Goal: Information Seeking & Learning: Learn about a topic

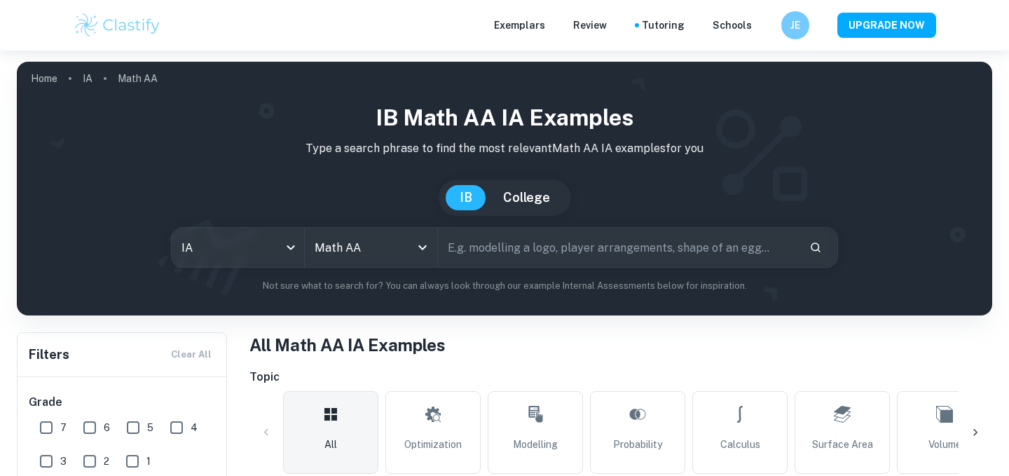
click at [409, 240] on icon "Clear" at bounding box center [404, 247] width 14 height 14
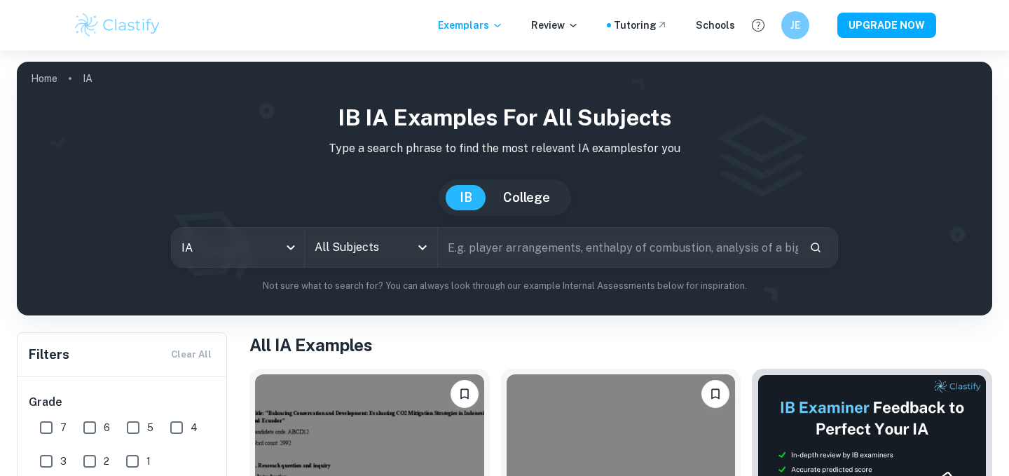
click at [414, 245] on icon "Open" at bounding box center [422, 247] width 17 height 17
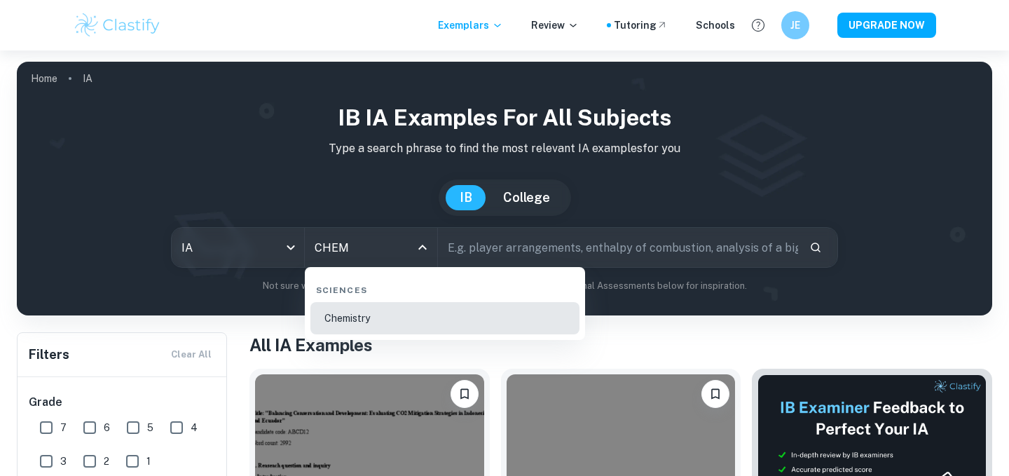
type input "Chemistry"
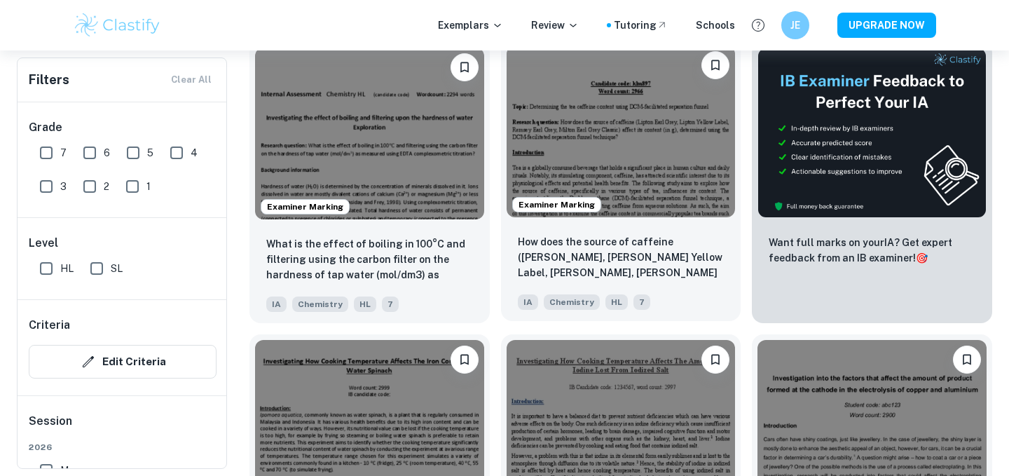
scroll to position [449, 0]
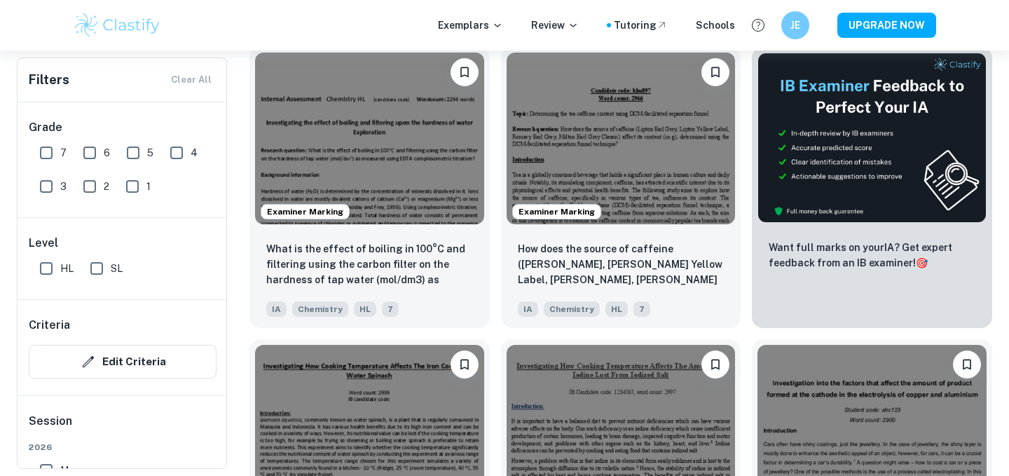
click at [98, 269] on input "SL" at bounding box center [97, 268] width 28 height 28
checkbox input "true"
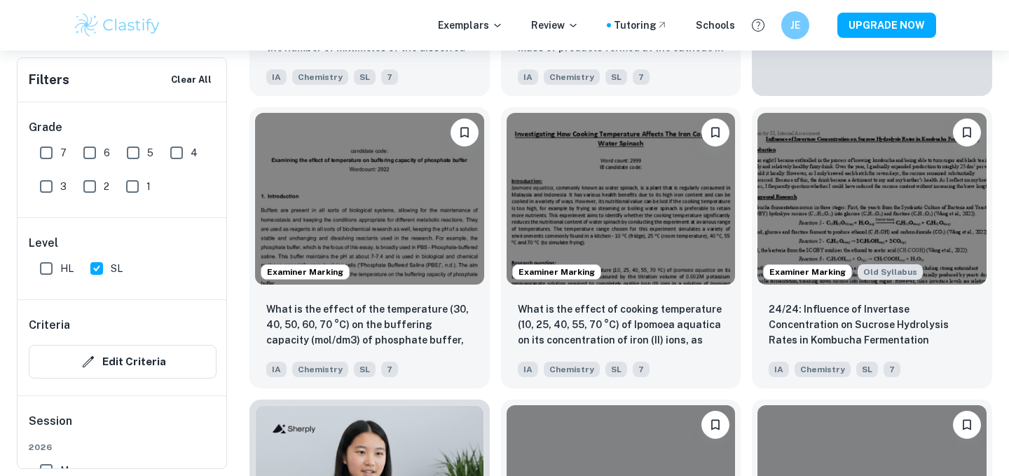
scroll to position [727, 0]
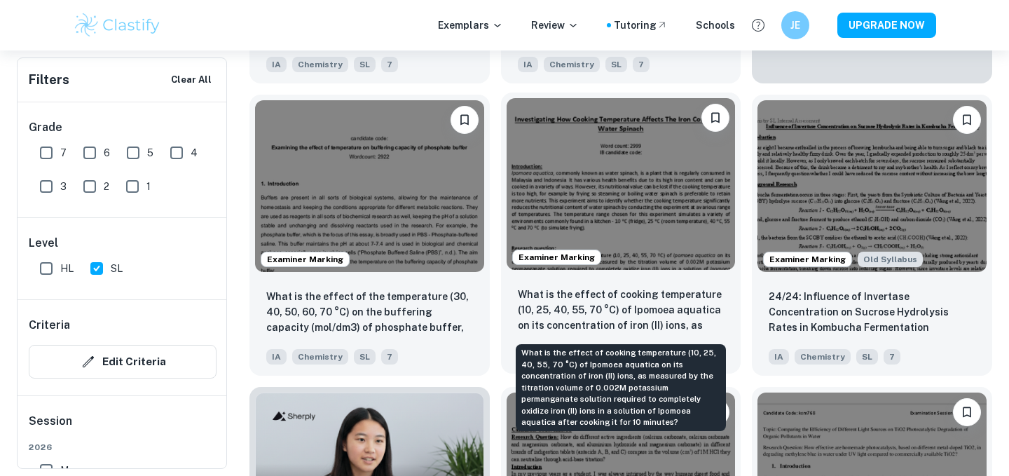
click at [656, 308] on p "What is the effect of cooking temperature (10, 25, 40, 55, 70 °C) of Ipomoea aq…" at bounding box center [621, 311] width 207 height 48
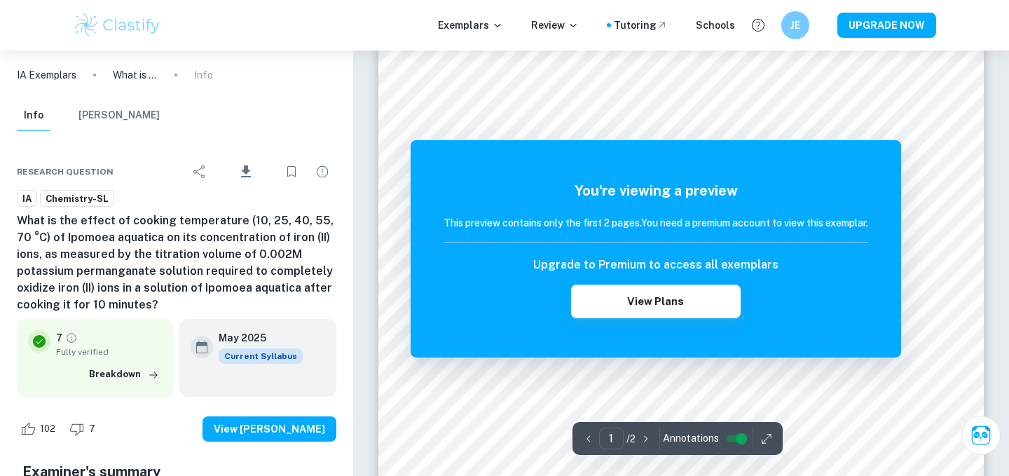
scroll to position [270, 0]
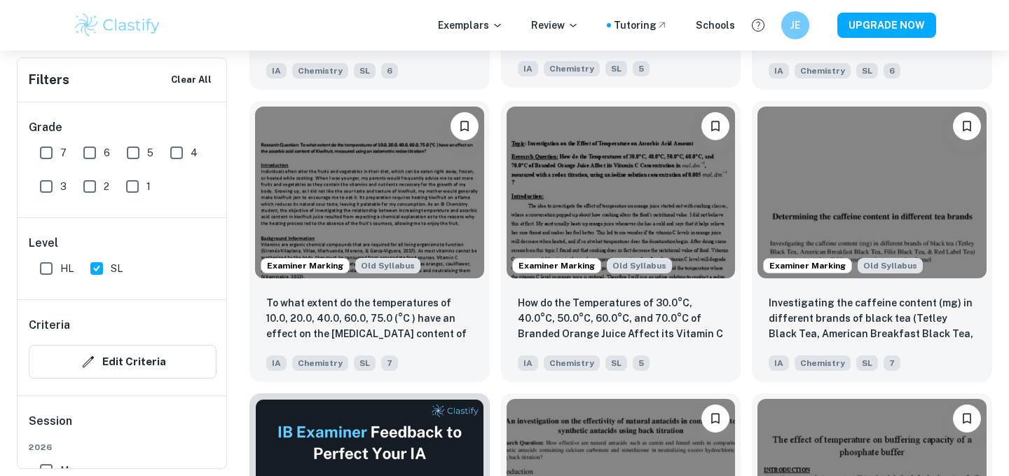
scroll to position [1905, 0]
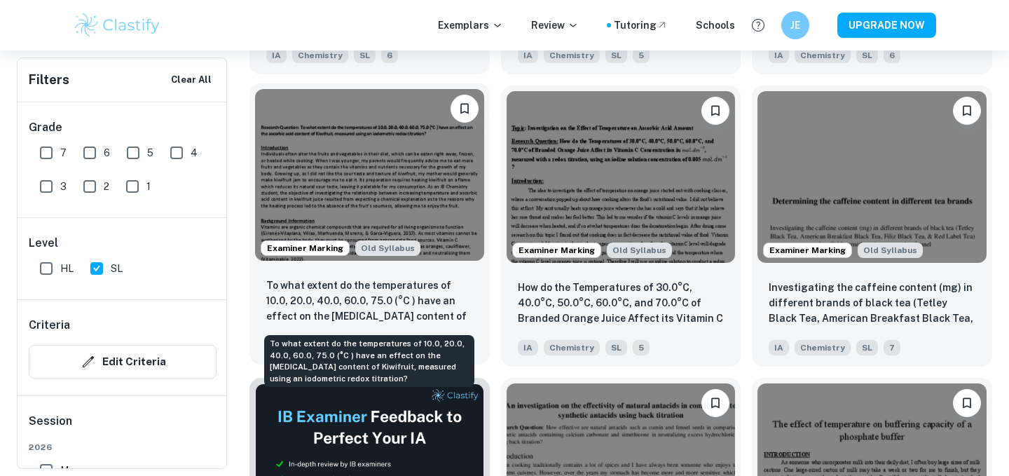
click at [425, 308] on p "To what extent do the temperatures of 10.0, 20.0, 40.0, 60.0, 75.0 (°C ) have a…" at bounding box center [369, 301] width 207 height 48
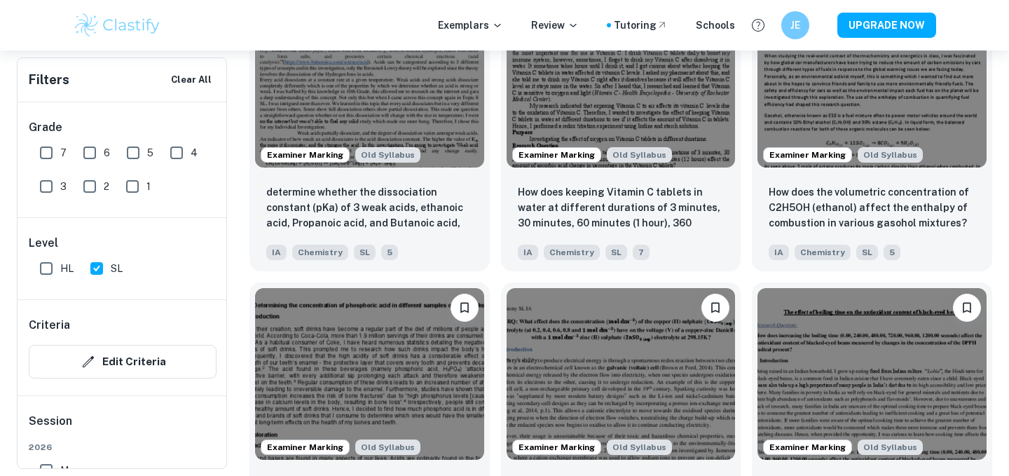
scroll to position [3415, 0]
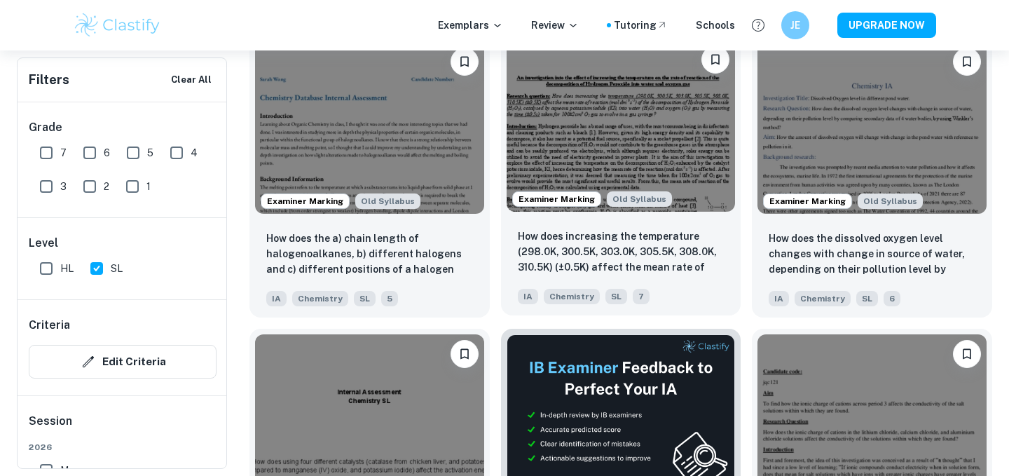
click at [673, 226] on div "How does increasing the temperature (298.0K, 300.5K, 303.0K, 305.5K, 308.0K, 31…" at bounding box center [621, 266] width 240 height 98
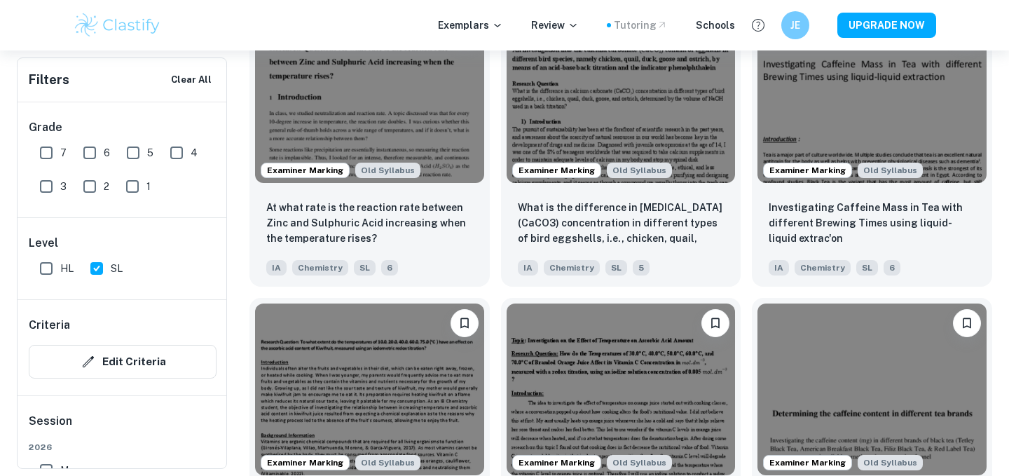
scroll to position [1954, 0]
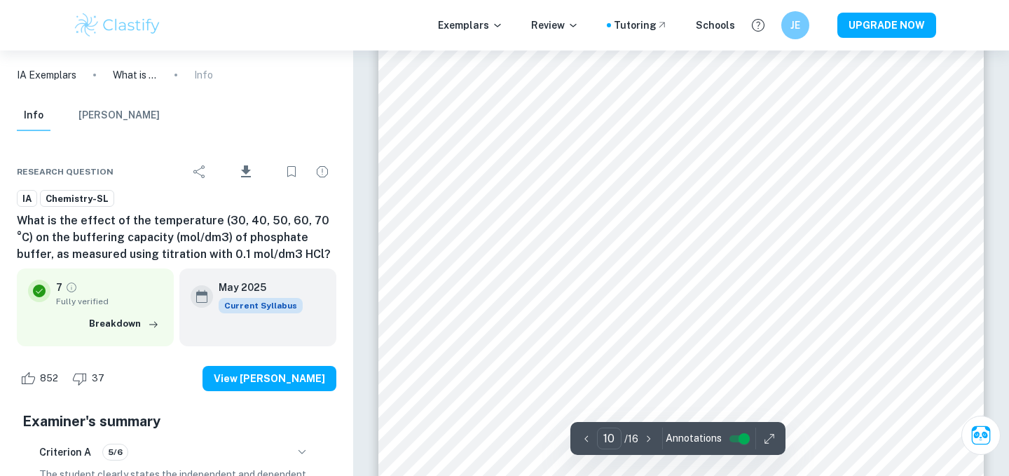
scroll to position [8121, 0]
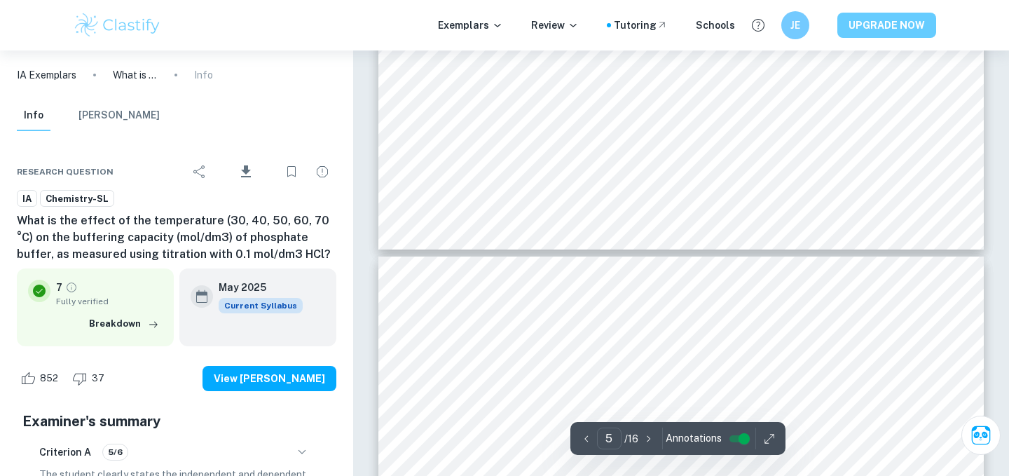
type input "4"
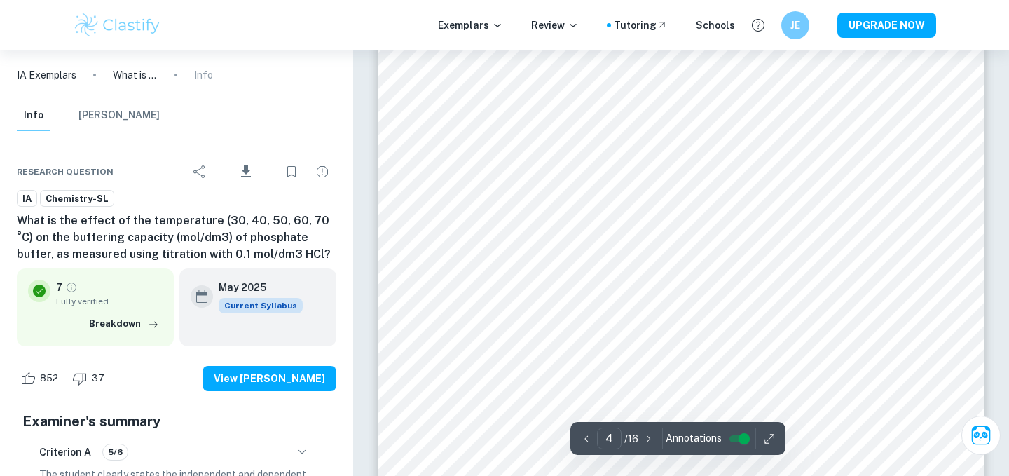
scroll to position [3120, 0]
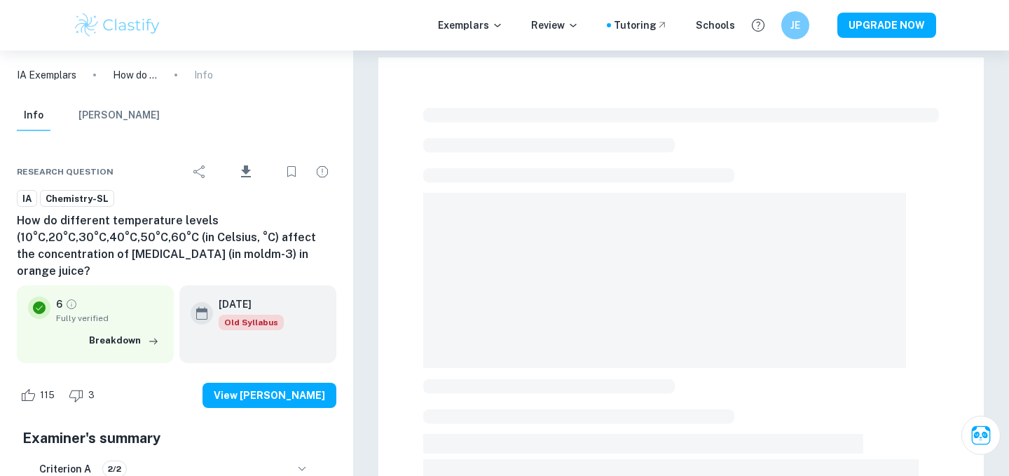
checkbox input "true"
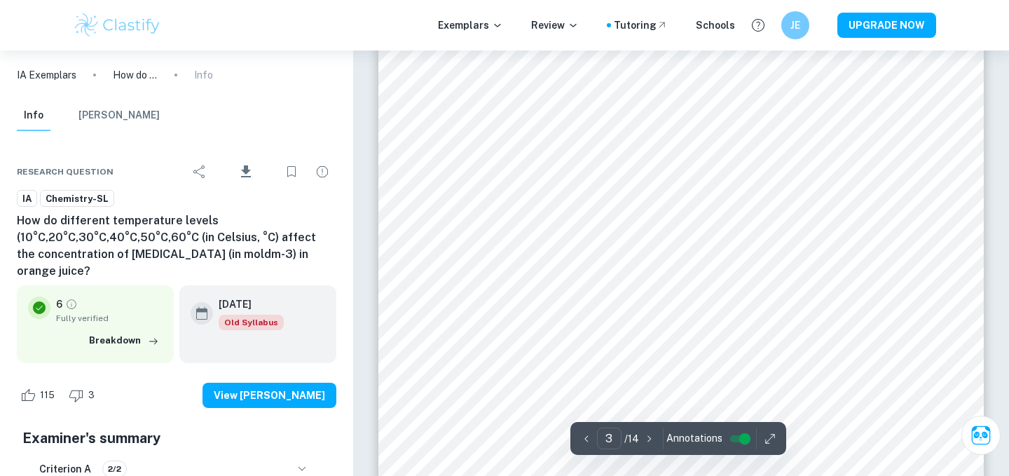
scroll to position [800, 0]
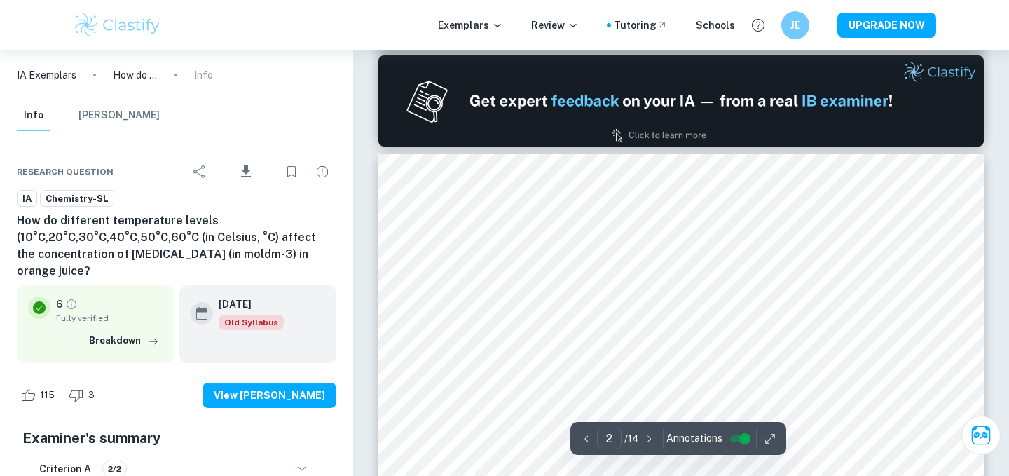
type input "1"
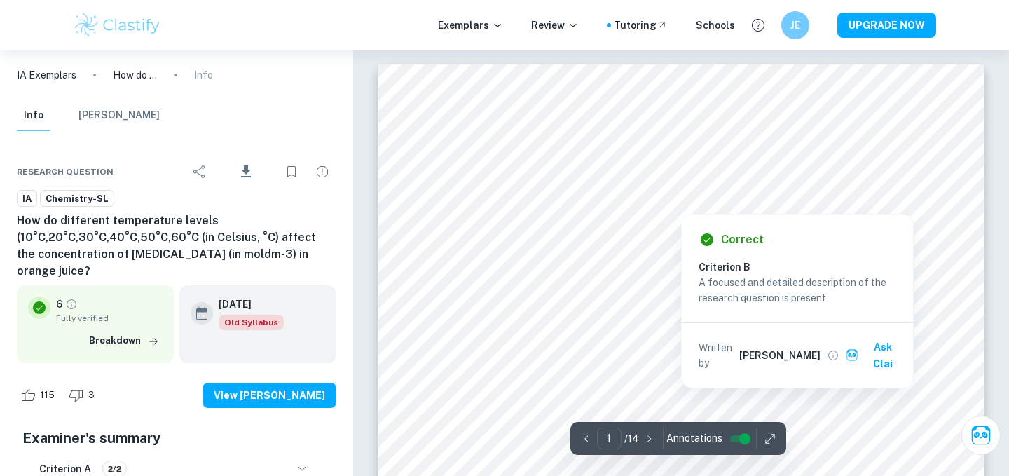
click at [836, 357] on div "Written by Amanda Ask Clai" at bounding box center [803, 355] width 209 height 42
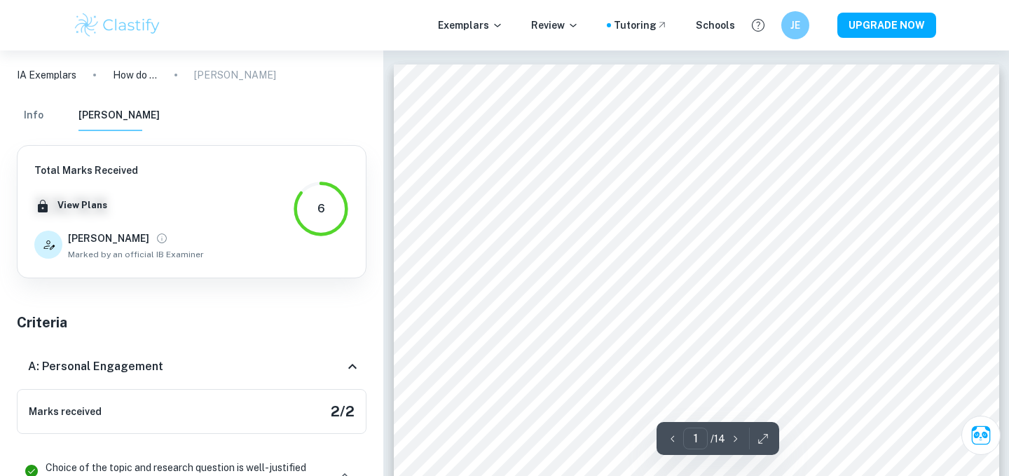
click at [26, 107] on button "Info" at bounding box center [34, 115] width 34 height 31
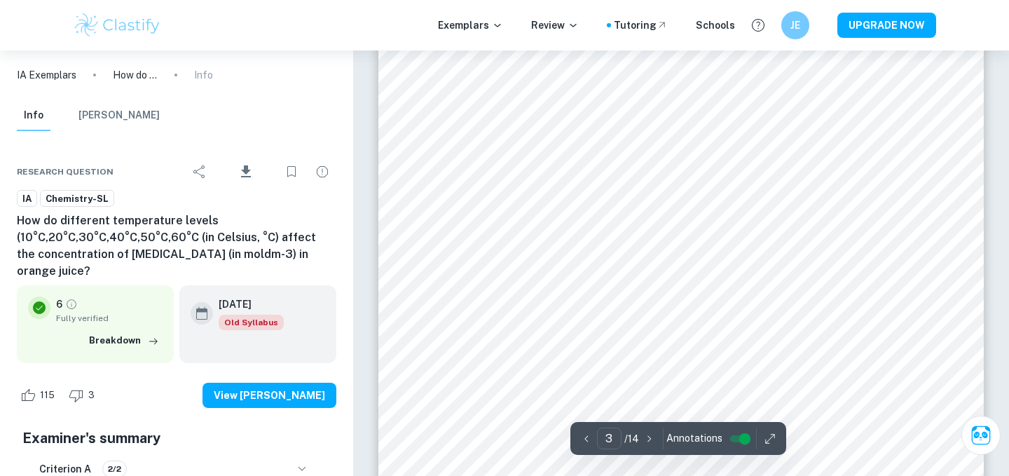
scroll to position [1841, 0]
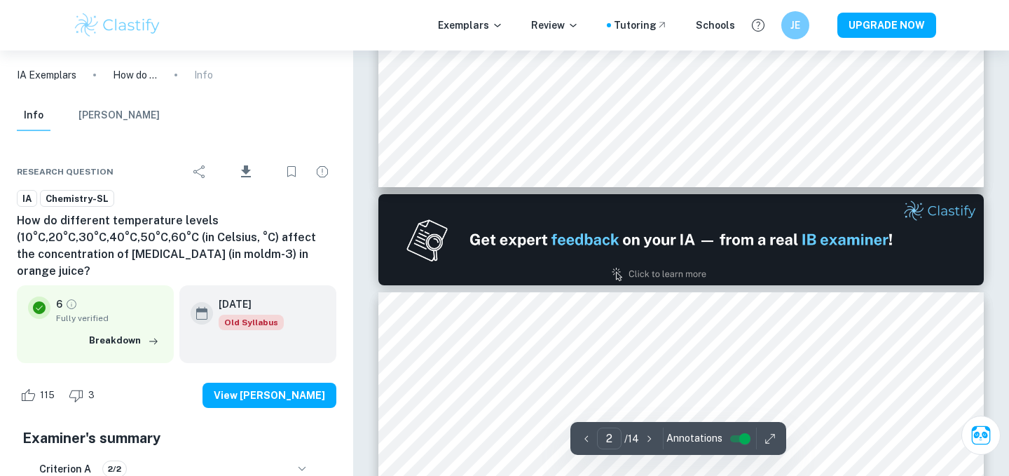
type input "1"
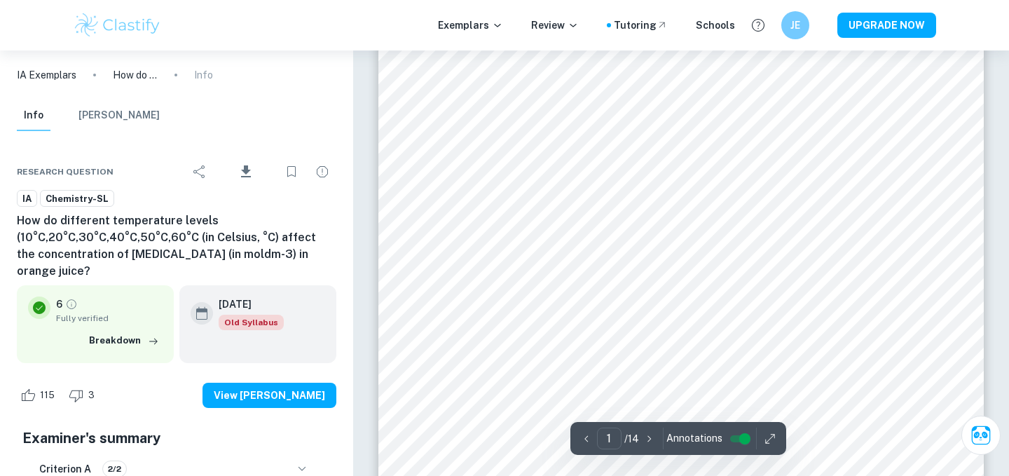
scroll to position [152, 0]
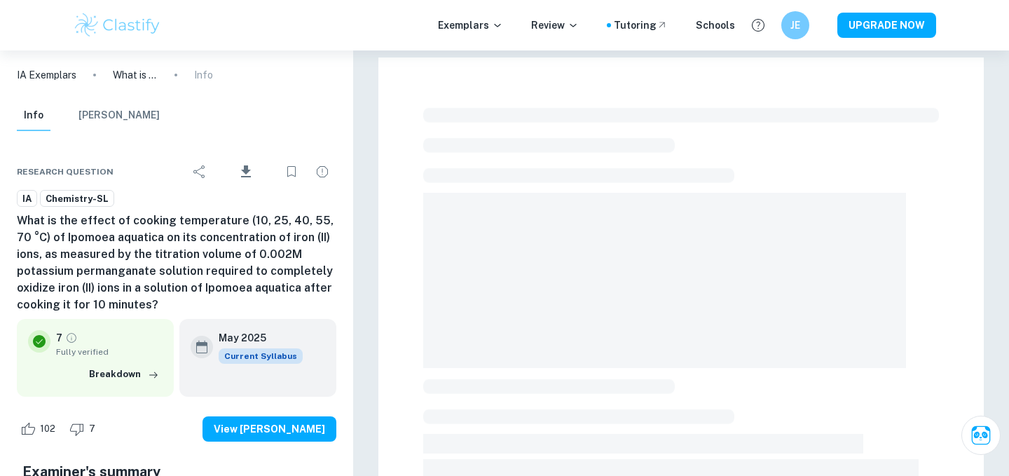
checkbox input "true"
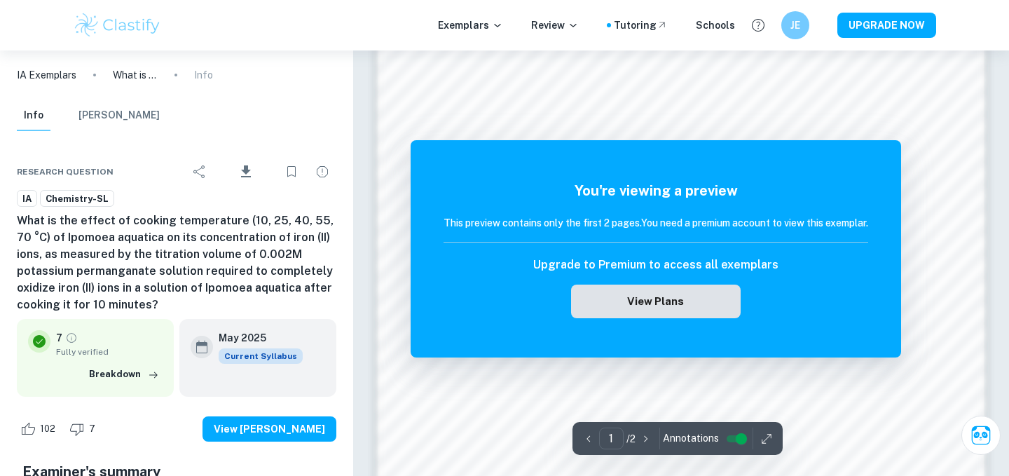
scroll to position [1259, 0]
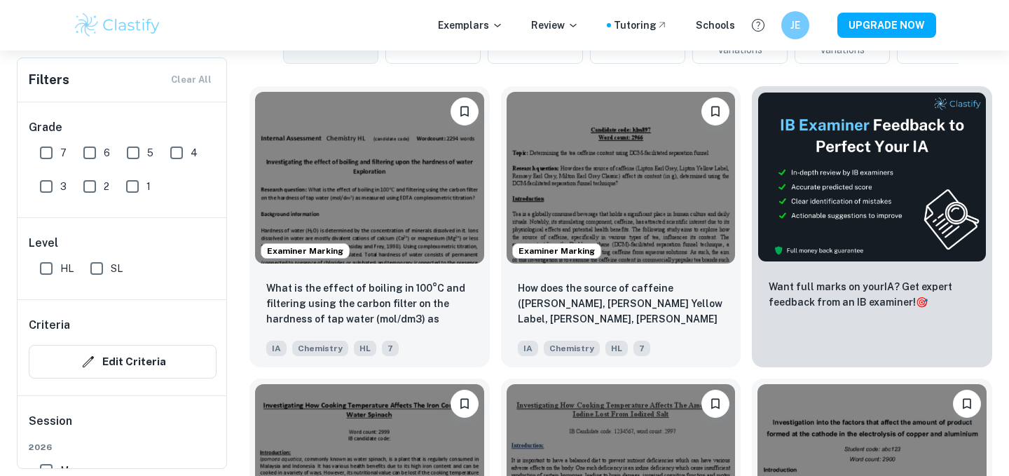
scroll to position [410, 0]
